Goal: Register for event/course

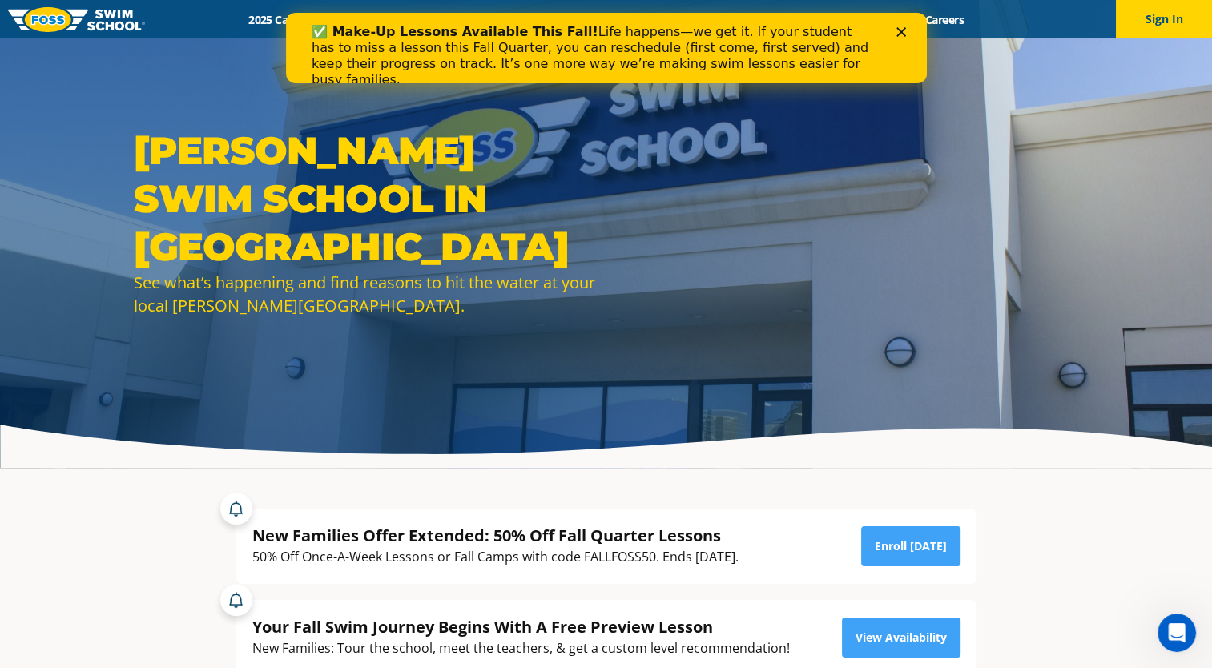
click at [898, 34] on polygon "Close" at bounding box center [900, 32] width 10 height 10
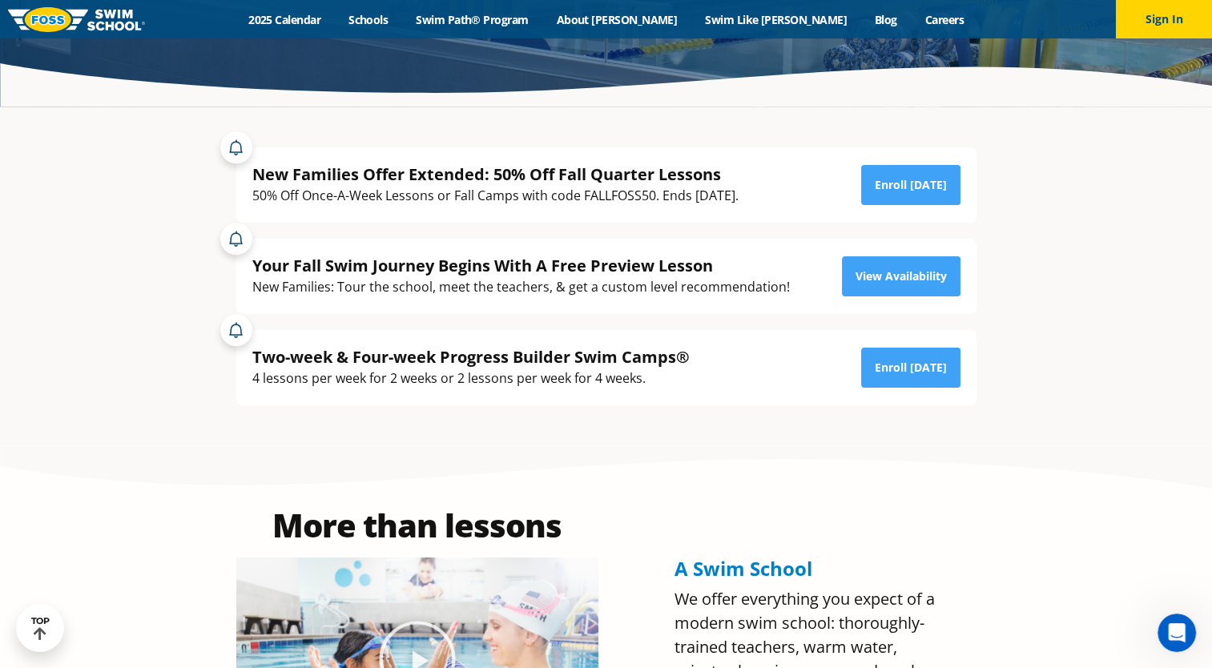
scroll to position [348, 0]
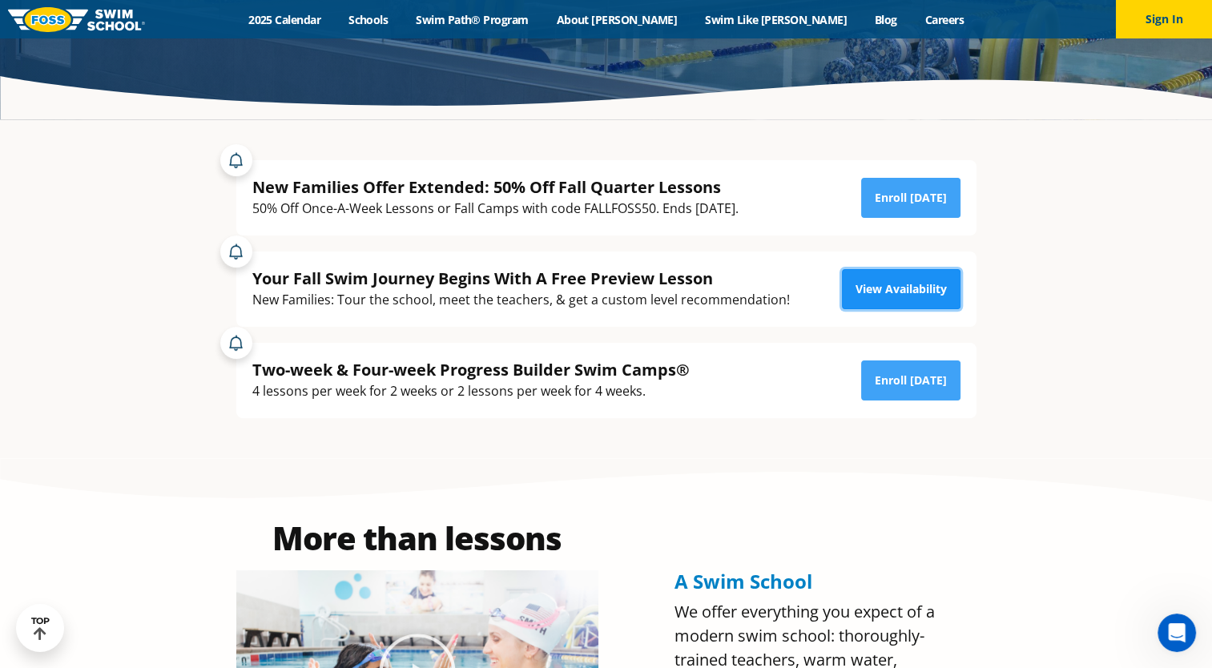
click at [895, 292] on link "View Availability" at bounding box center [901, 289] width 119 height 40
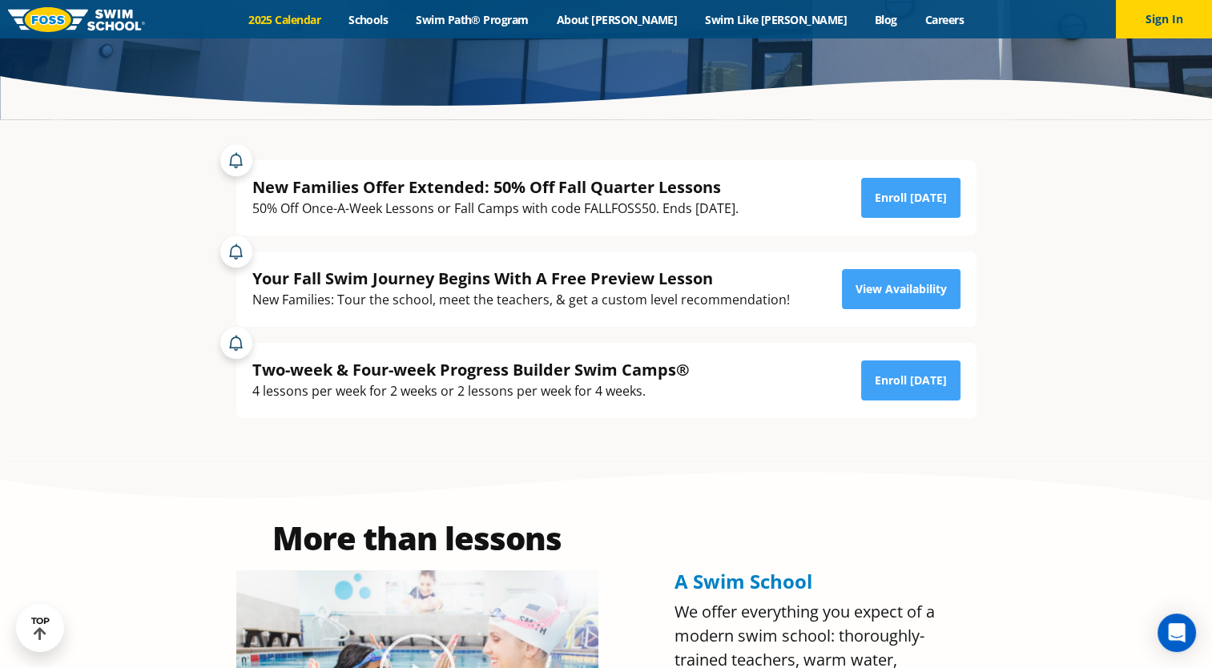
click at [335, 12] on link "2025 Calendar" at bounding box center [285, 19] width 100 height 15
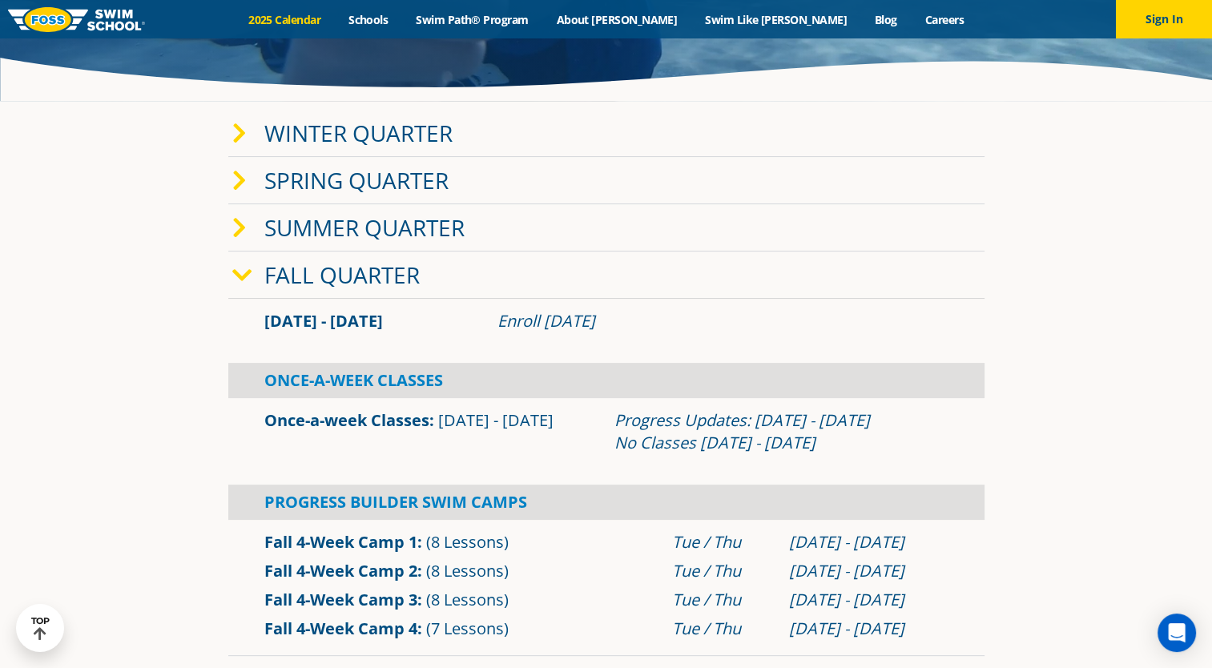
scroll to position [368, 0]
click at [247, 277] on icon at bounding box center [242, 275] width 20 height 22
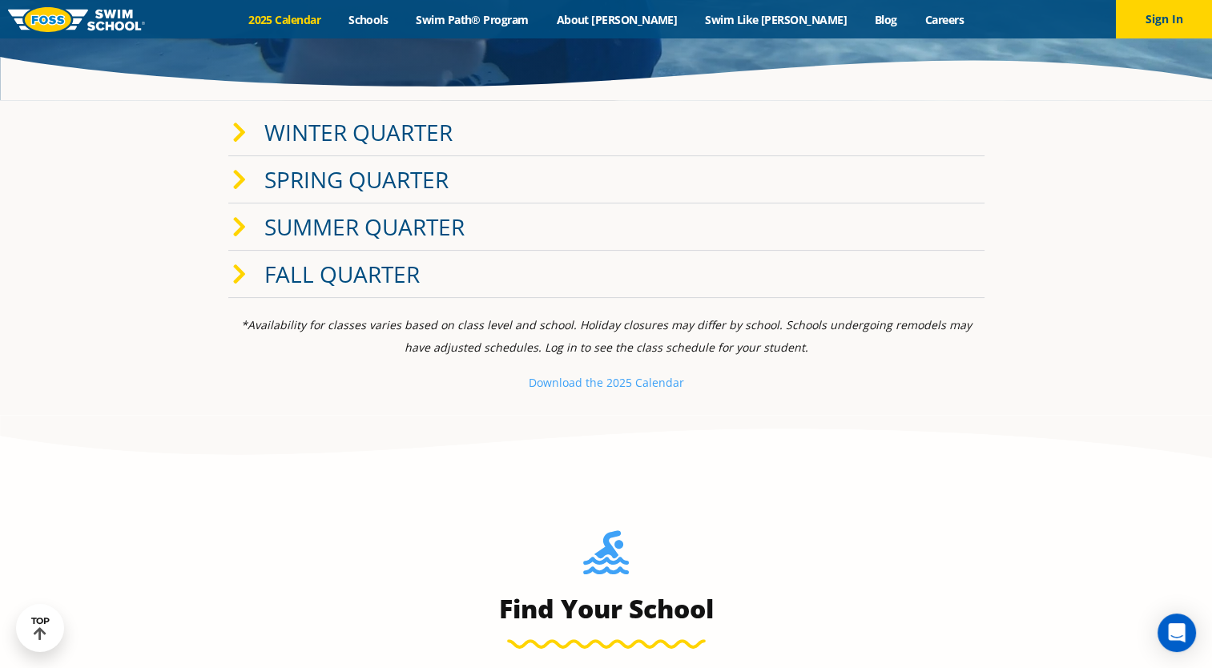
click at [247, 277] on span at bounding box center [248, 274] width 32 height 23
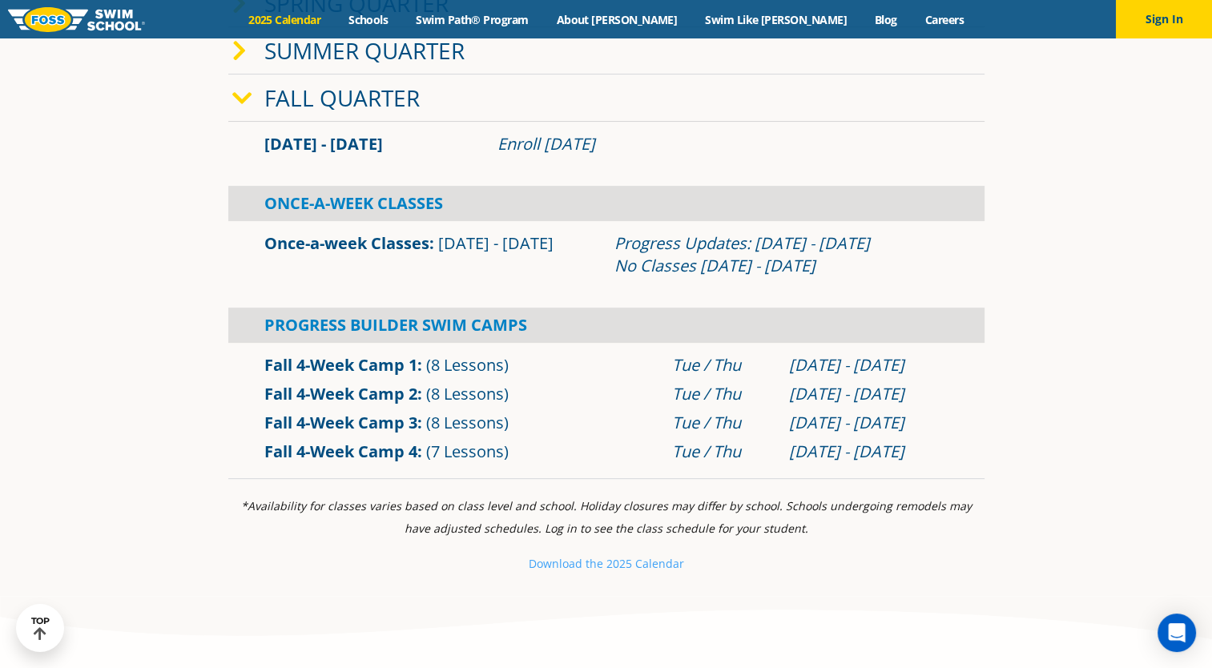
scroll to position [0, 0]
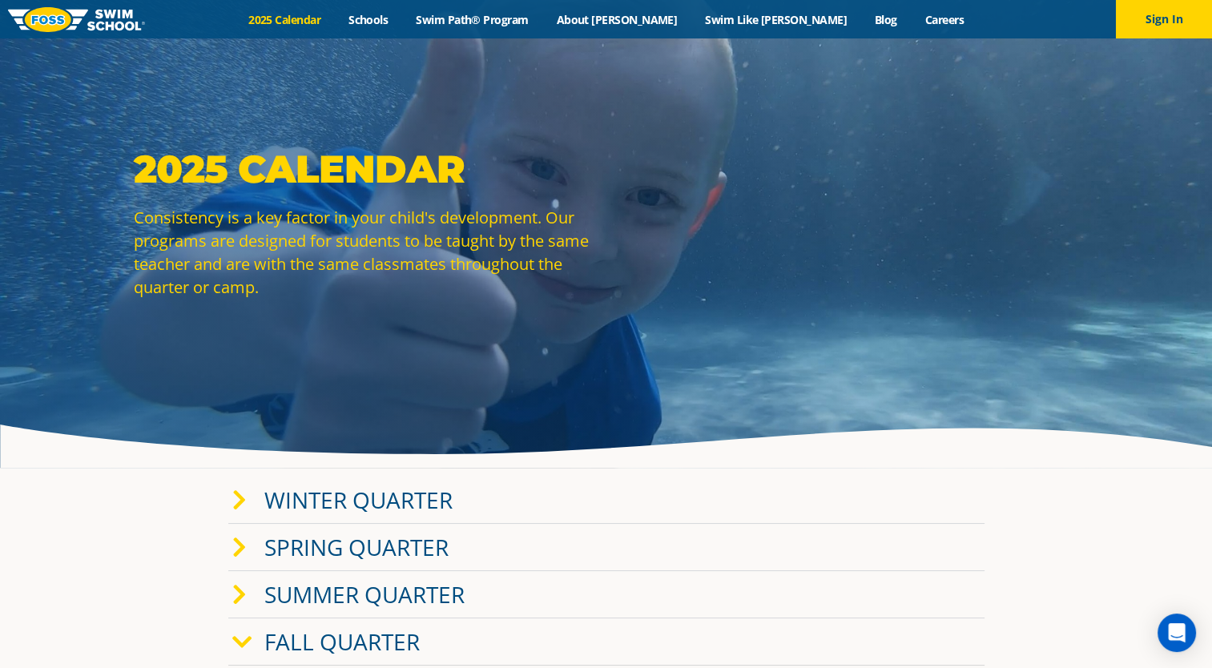
click at [106, 17] on img at bounding box center [76, 19] width 137 height 25
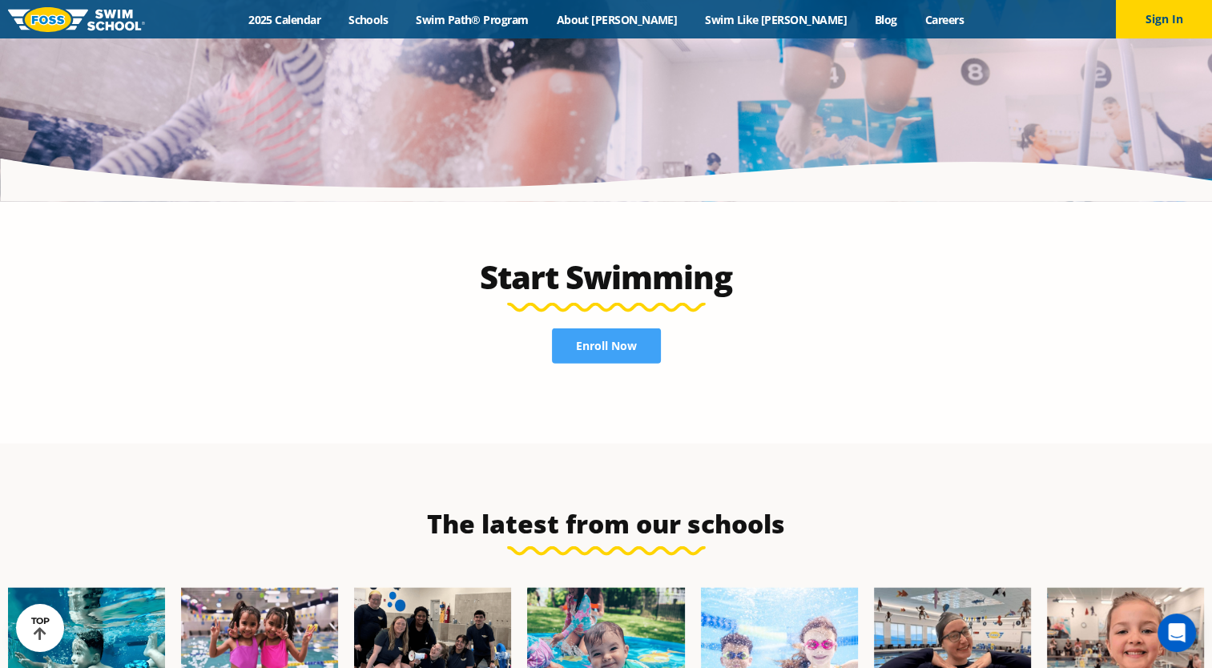
scroll to position [3576, 0]
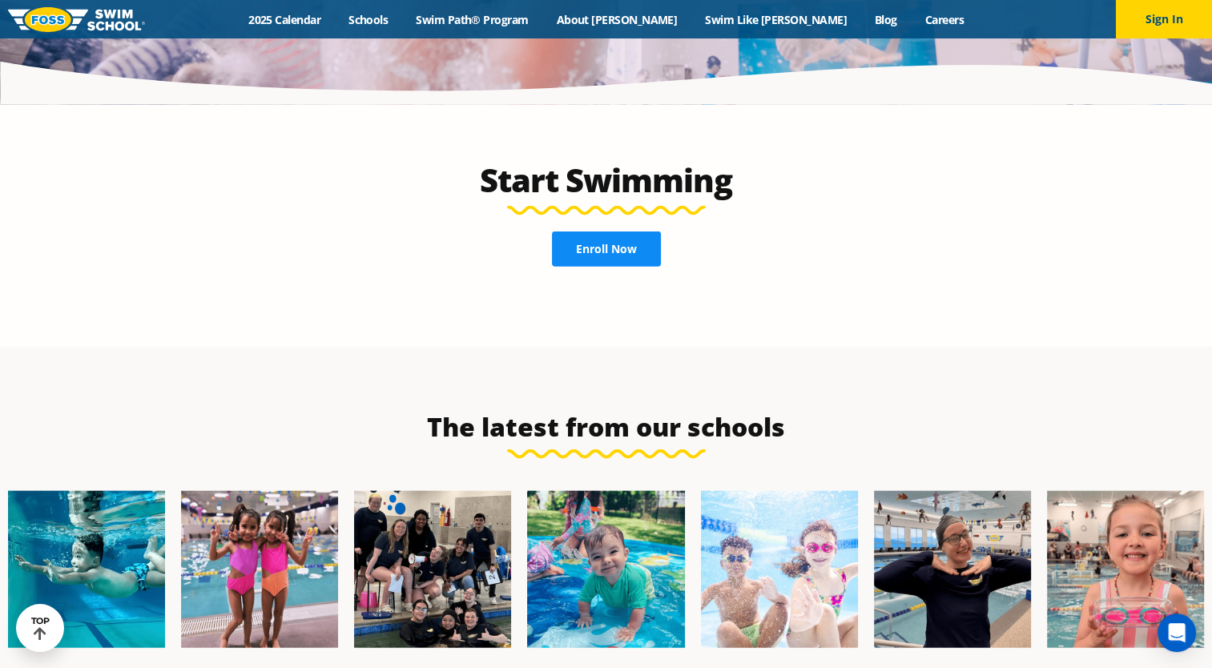
click at [610, 243] on span "Enroll Now" at bounding box center [606, 248] width 61 height 11
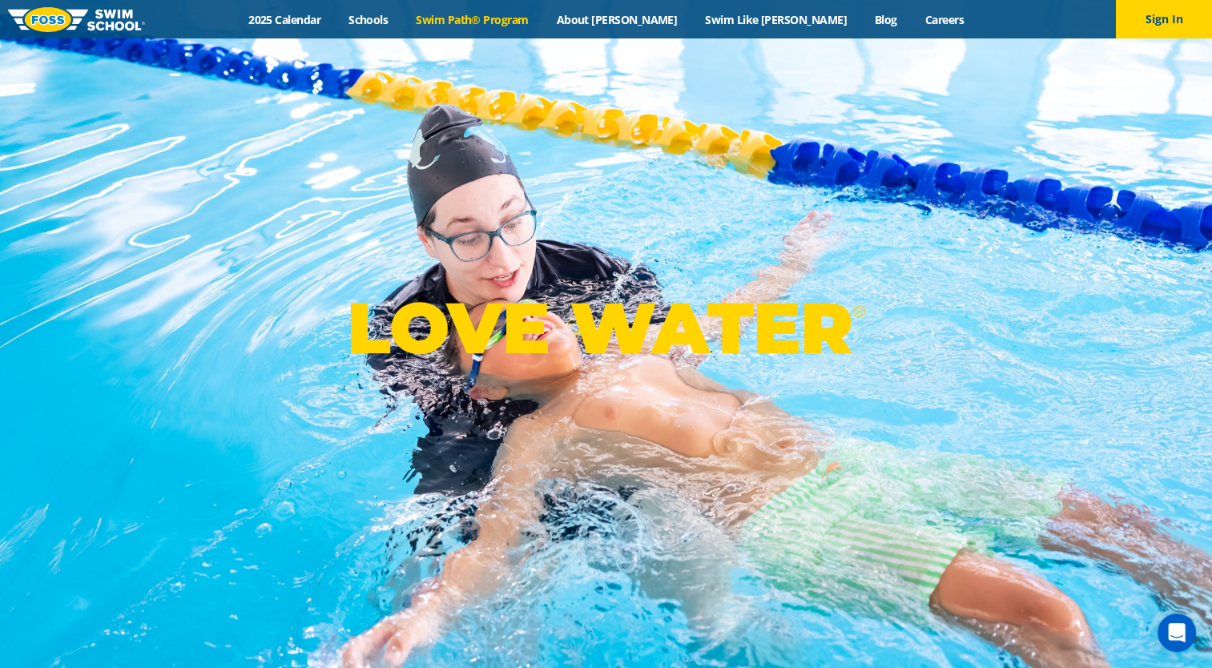
click at [516, 21] on link "Swim Path® Program" at bounding box center [472, 19] width 140 height 15
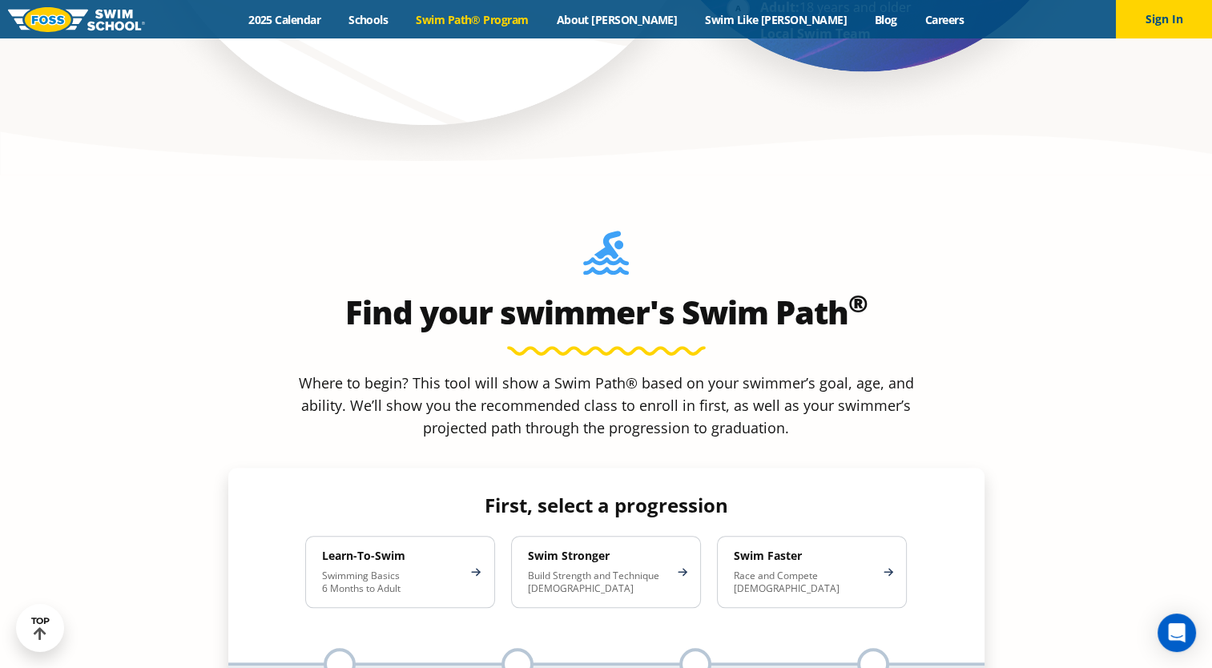
scroll to position [1371, 0]
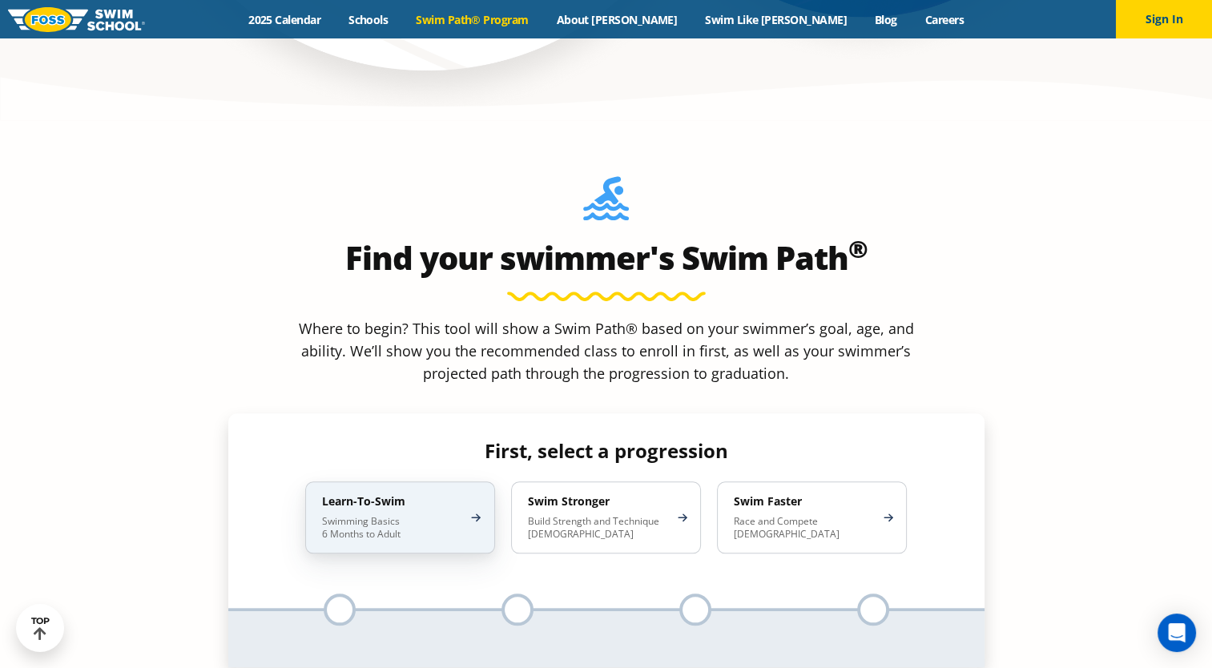
click at [429, 515] on p "Swimming Basics 6 Months to Adult" at bounding box center [392, 528] width 140 height 26
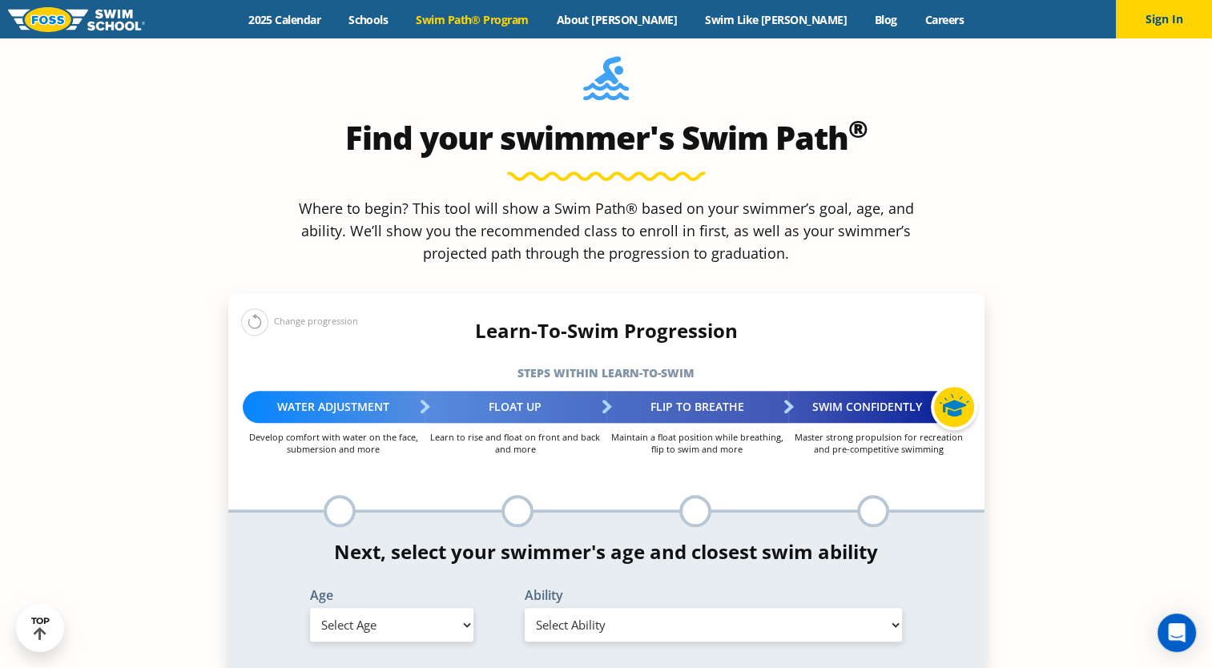
scroll to position [1486, 0]
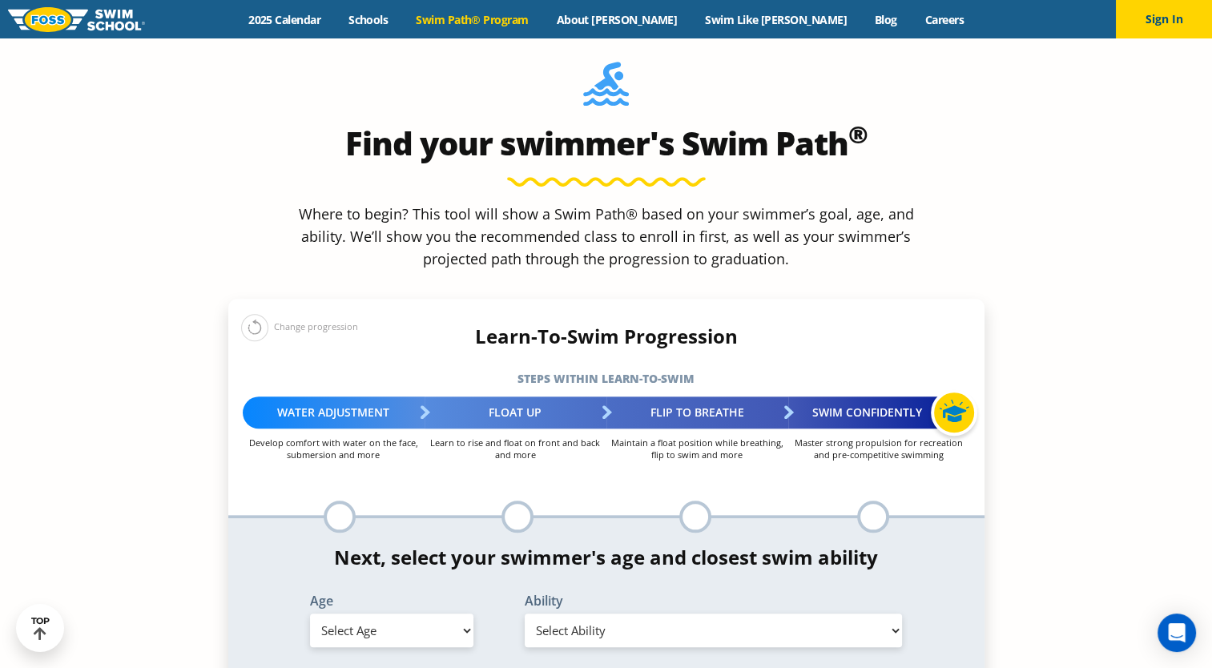
click at [432, 614] on select "Select Age 6 months - 1 year 1 year 2 years 3 years 4 years 5 years 6 years 7 y…" at bounding box center [391, 631] width 163 height 34
select select "9-years"
click at [310, 614] on select "Select Age 6 months - 1 year 1 year 2 years 3 years 4 years 5 years 6 years 7 y…" at bounding box center [391, 631] width 163 height 34
click at [589, 594] on label "Ability" at bounding box center [714, 600] width 378 height 13
click at [590, 614] on select "Select Ability First in-water experience When in the water, reliant on a life j…" at bounding box center [714, 631] width 378 height 34
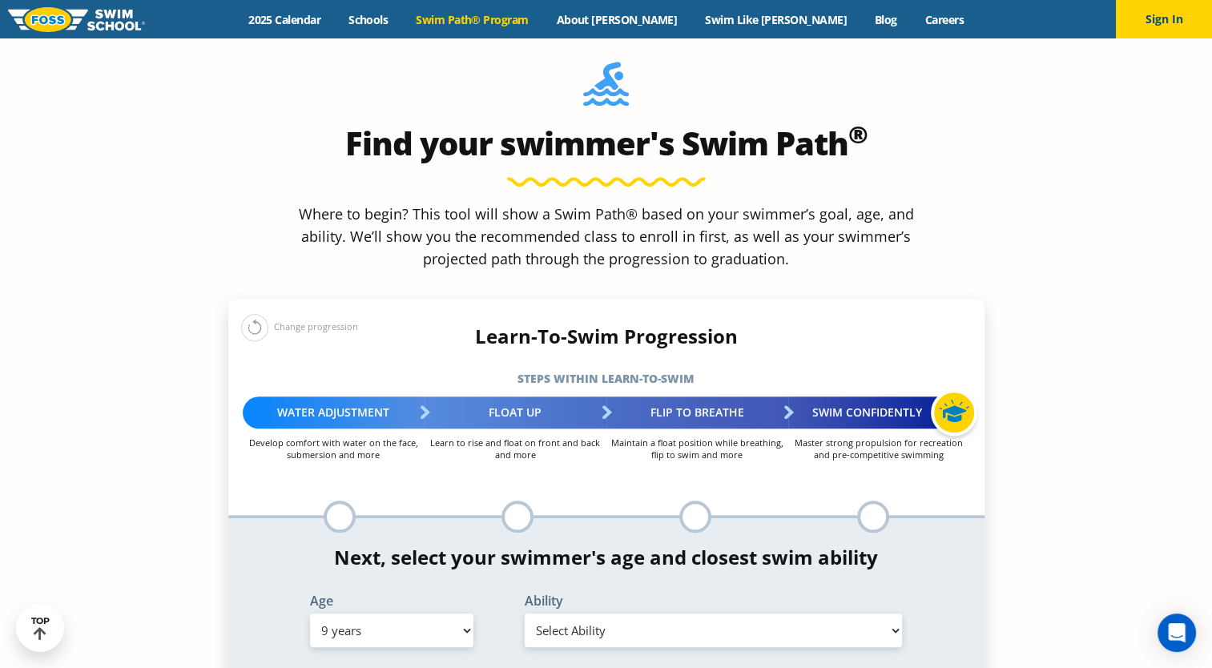
select select "9-years-when-in-the-water-reliant-on-a-life-jacket-or-floatation-device"
click at [525, 614] on select "Select Ability First in-water experience When in the water, reliant on a life j…" at bounding box center [714, 631] width 378 height 34
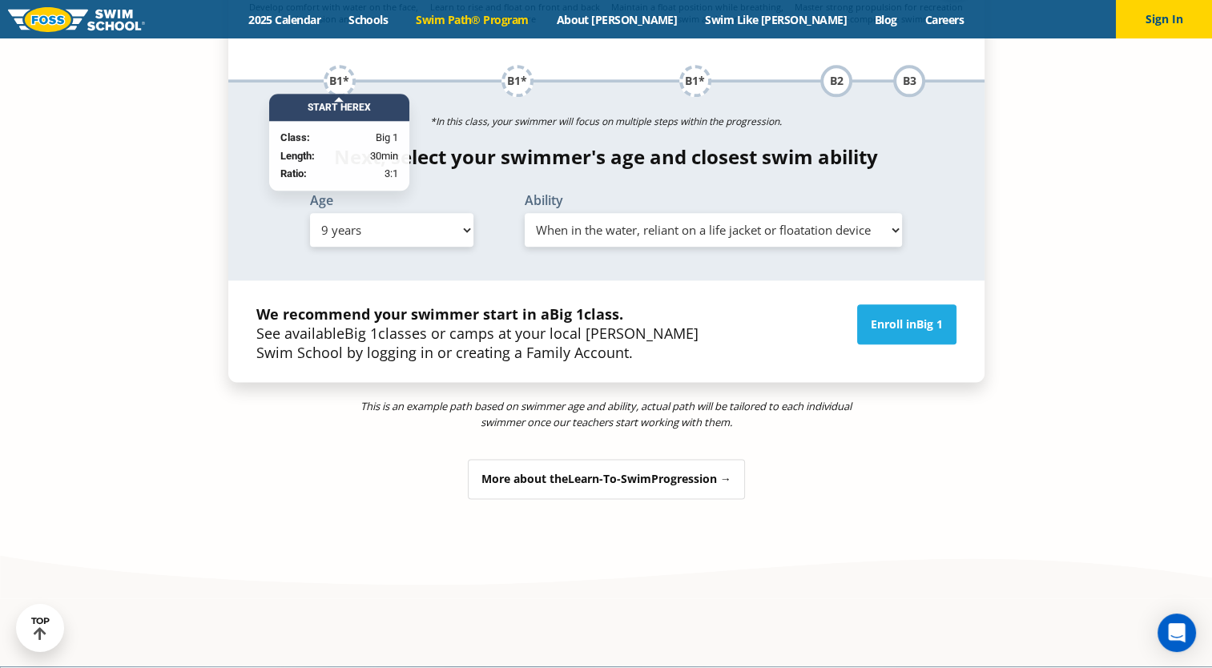
scroll to position [1927, 0]
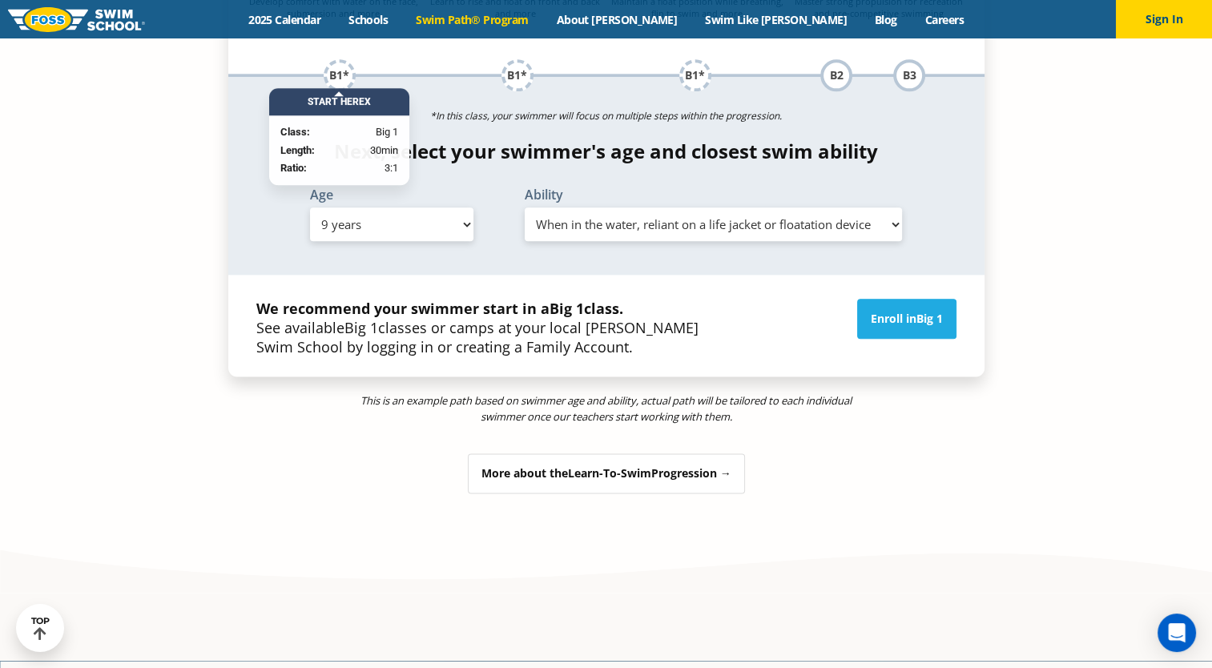
click at [884, 275] on div "We recommend your swimmer start in a Big 1 class. See available Big 1 classes o…" at bounding box center [606, 326] width 756 height 102
click at [883, 299] on link "Enroll in Big 1" at bounding box center [906, 319] width 99 height 40
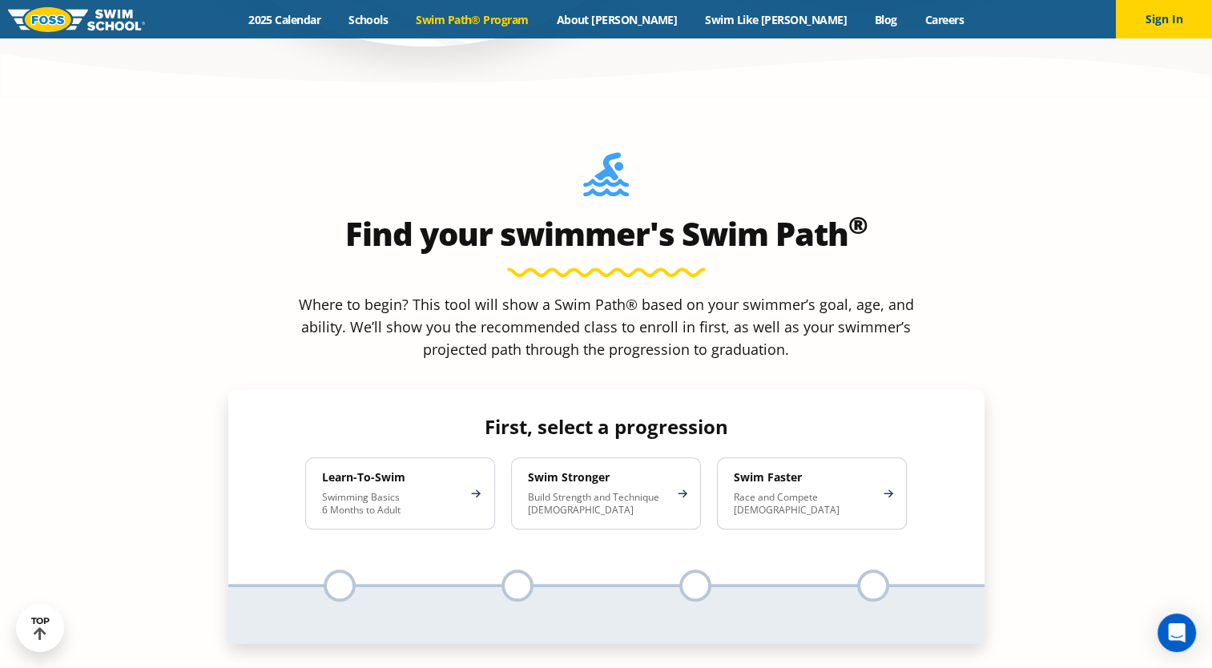
scroll to position [1401, 0]
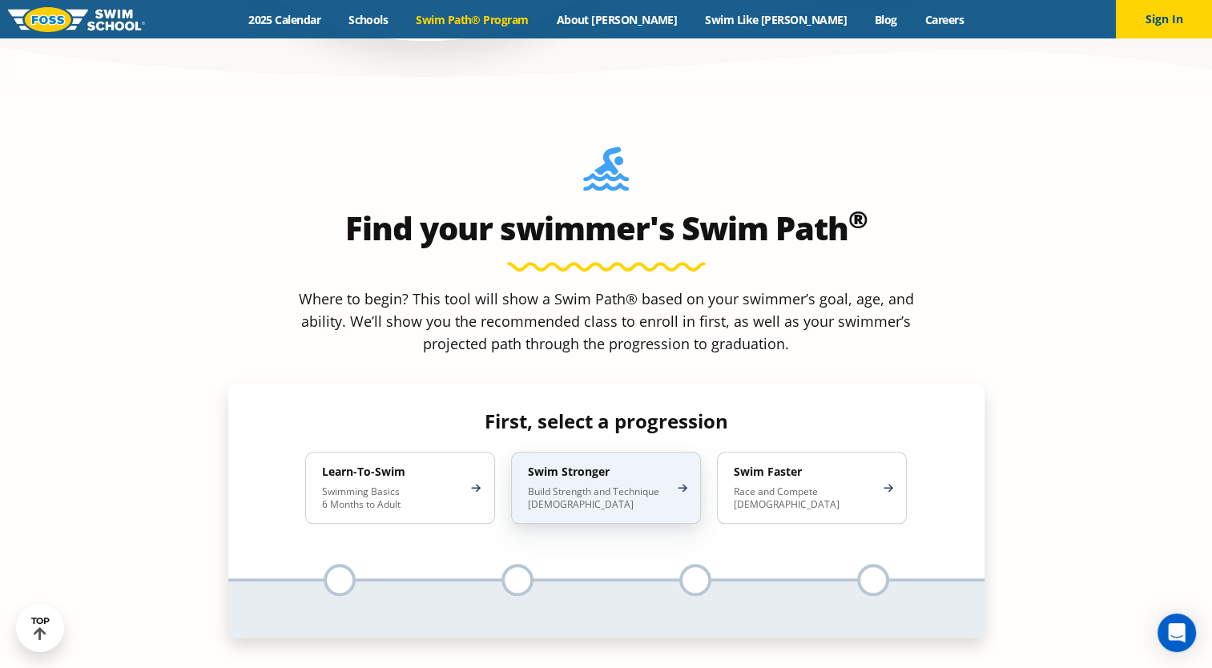
click at [557, 485] on p "Build Strength and Technique [DEMOGRAPHIC_DATA]" at bounding box center [598, 498] width 140 height 26
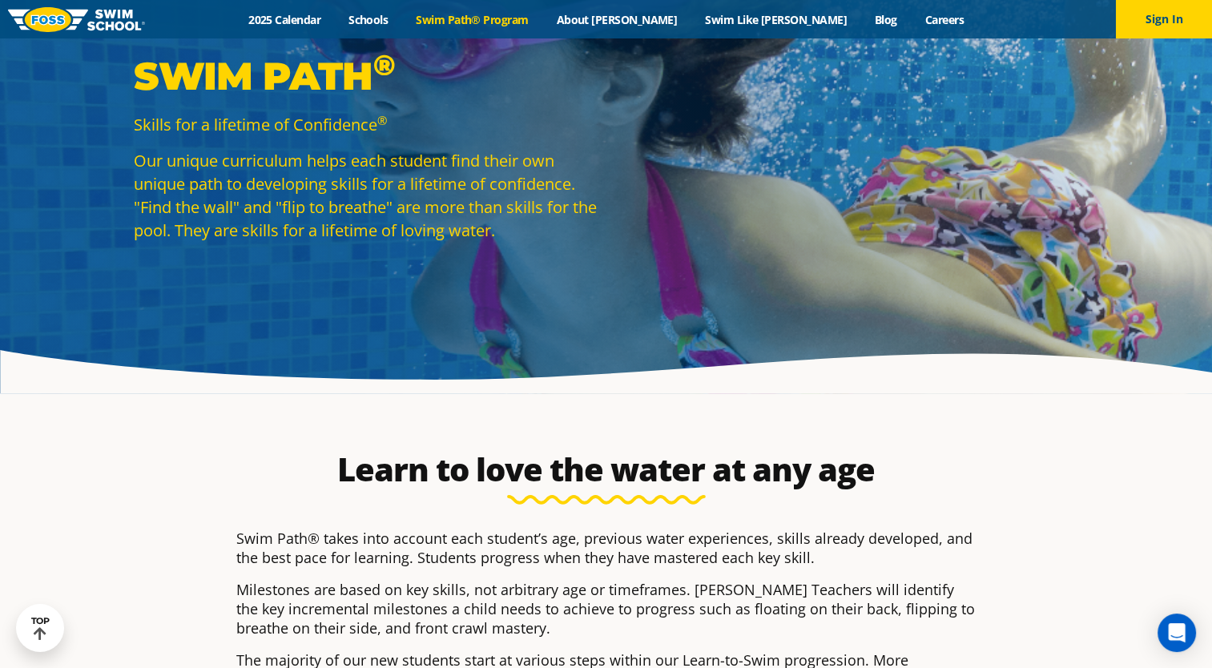
scroll to position [0, 0]
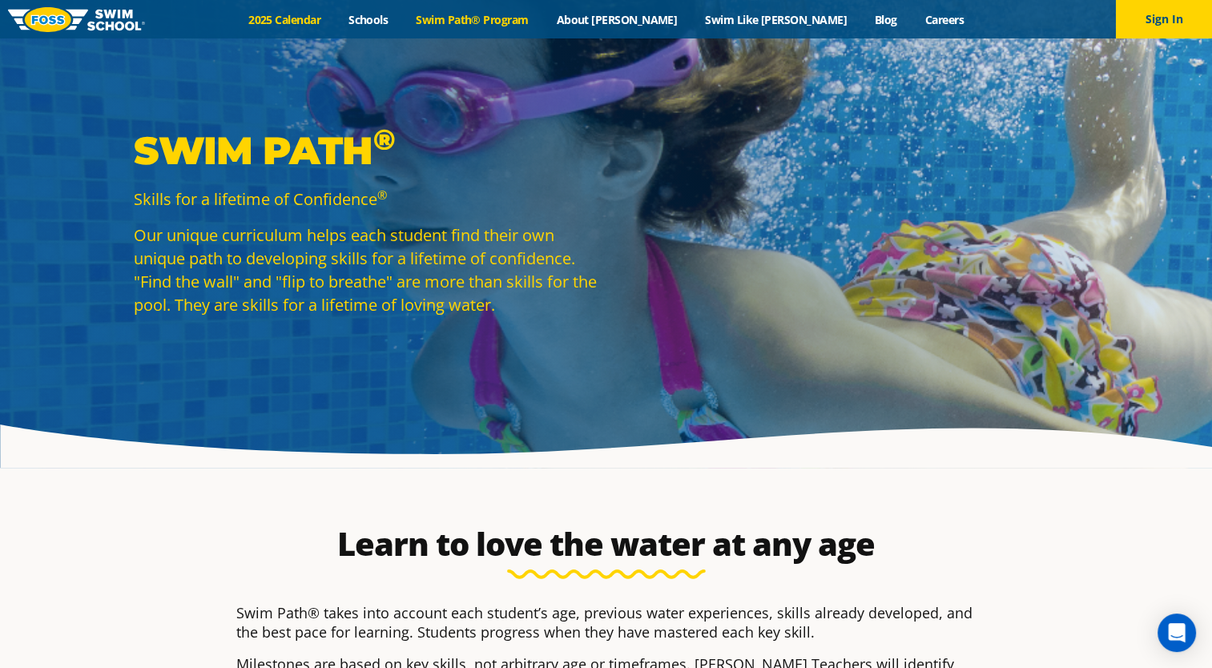
click at [335, 18] on link "2025 Calendar" at bounding box center [285, 19] width 100 height 15
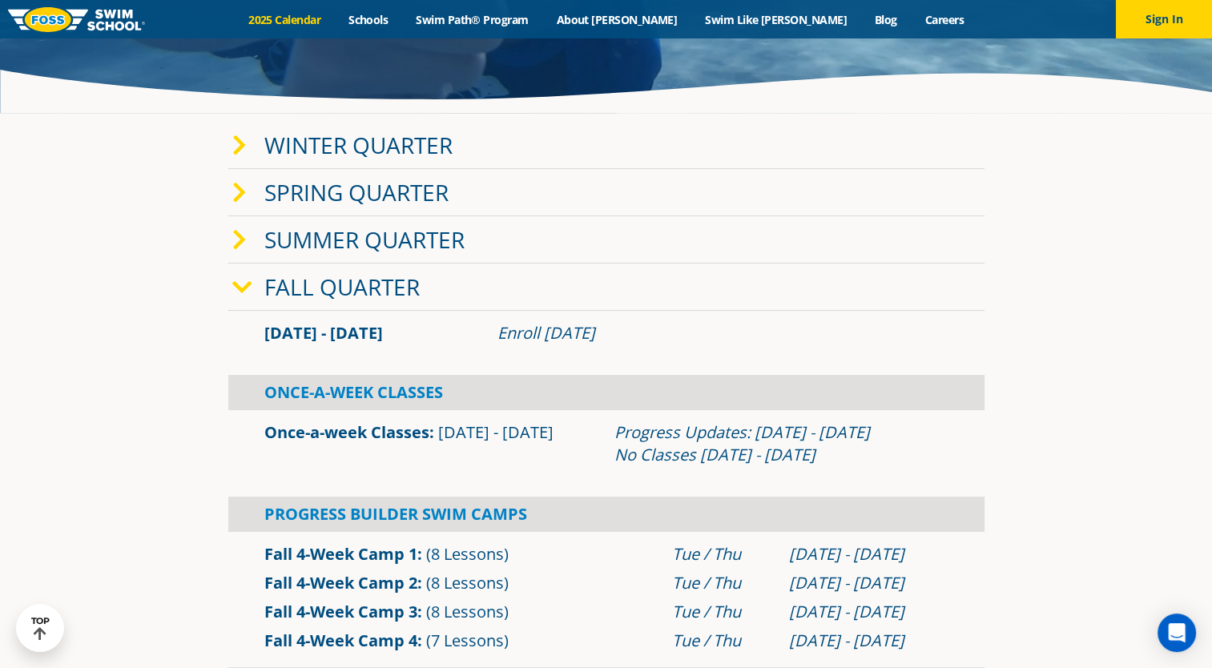
scroll to position [571, 0]
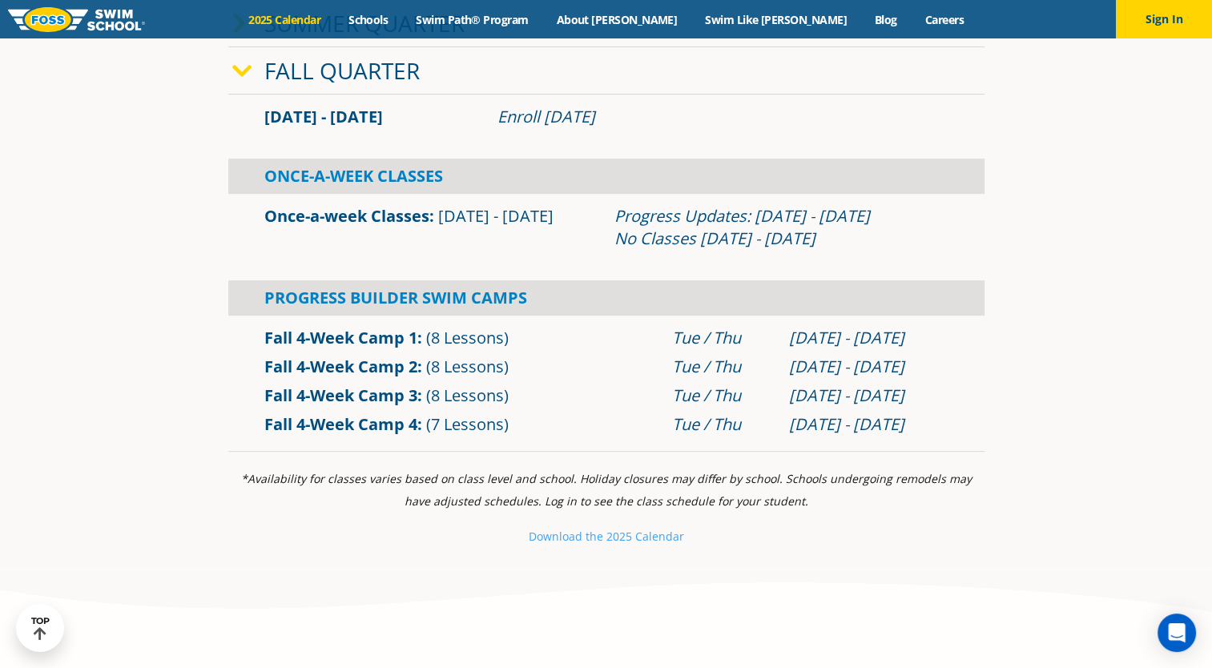
drag, startPoint x: 1217, startPoint y: 143, endPoint x: 1182, endPoint y: 95, distance: 60.2
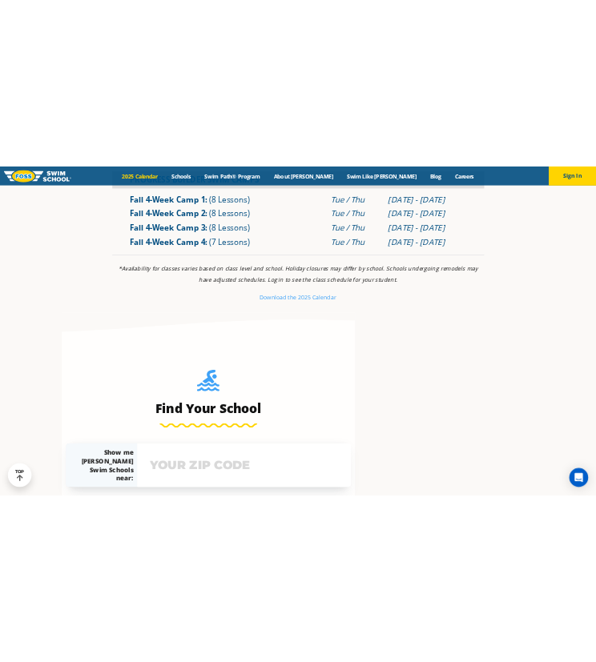
scroll to position [860, 0]
